Goal: Obtain resource: Obtain resource

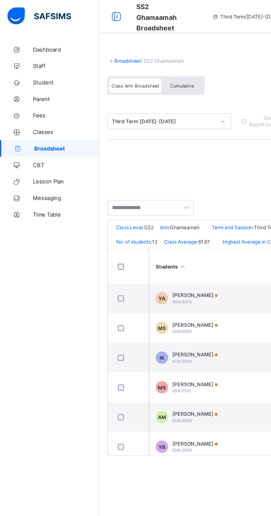
click at [77, 41] on link "Broadsheet" at bounding box center [85, 41] width 18 height 4
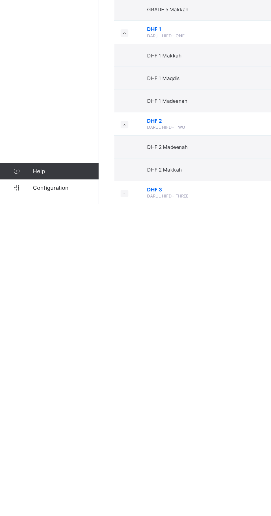
scroll to position [488, 0]
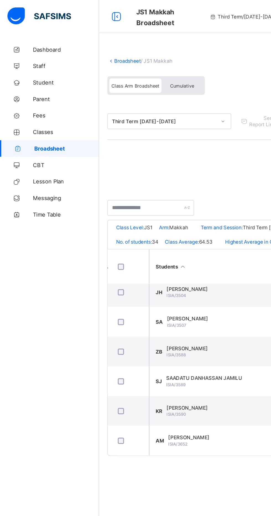
scroll to position [563, 229]
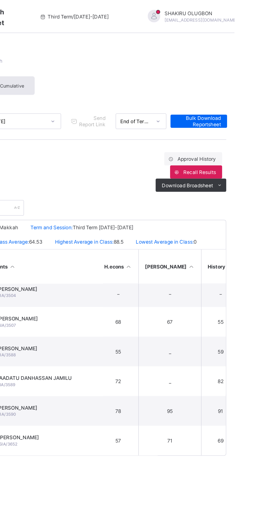
click at [140, 291] on span "[PERSON_NAME]" at bounding box center [126, 293] width 28 height 4
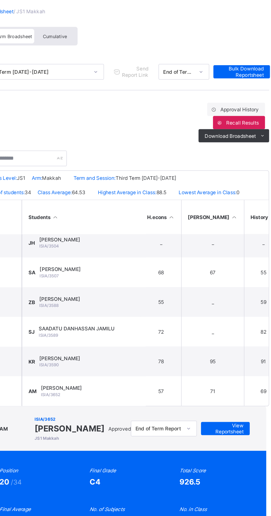
click at [248, 316] on span "View Reportsheet" at bounding box center [236, 320] width 24 height 8
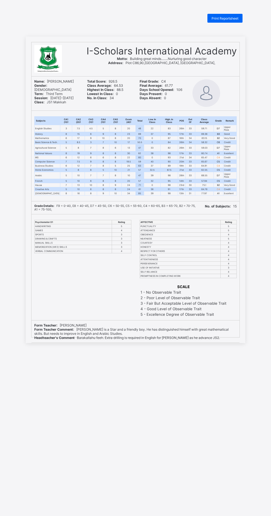
click at [224, 19] on span "Print Reportsheet" at bounding box center [224, 18] width 27 height 4
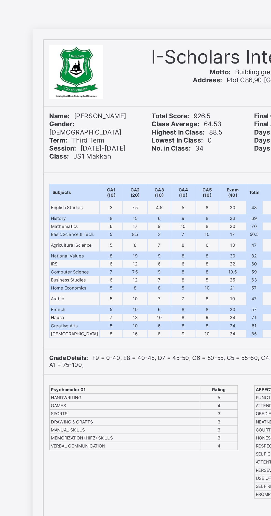
copy span "[PERSON_NAME]"
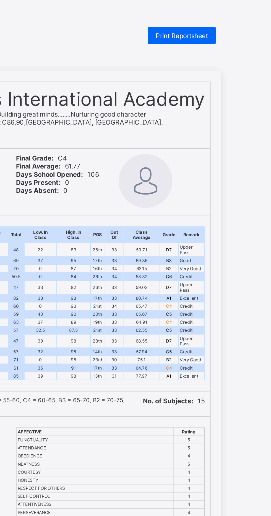
click at [230, 19] on span "Print Reportsheet" at bounding box center [224, 18] width 27 height 4
